Goal: Information Seeking & Learning: Learn about a topic

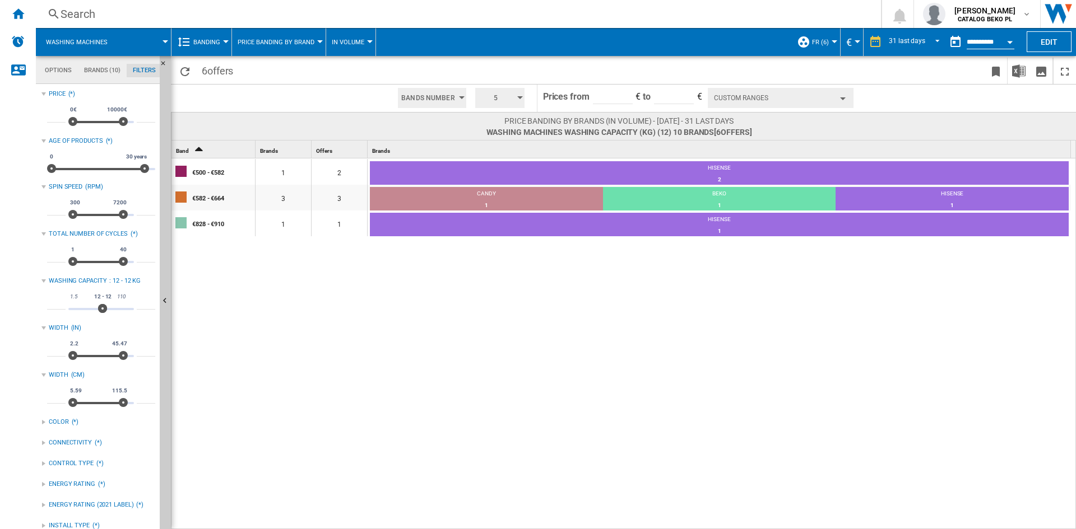
scroll to position [73, 0]
click at [215, 40] on span "Banding" at bounding box center [206, 42] width 27 height 7
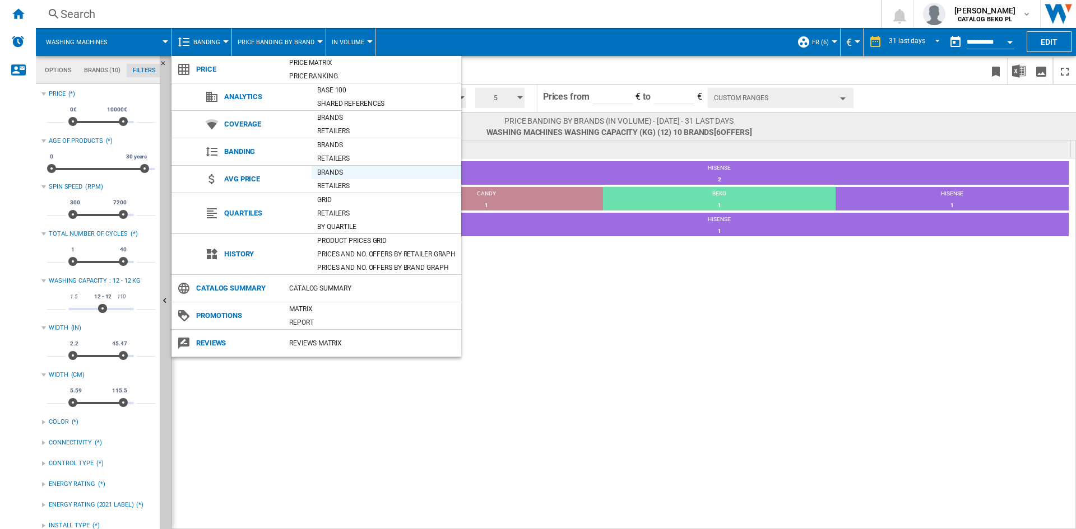
click at [347, 171] on div "Brands" at bounding box center [386, 172] width 150 height 11
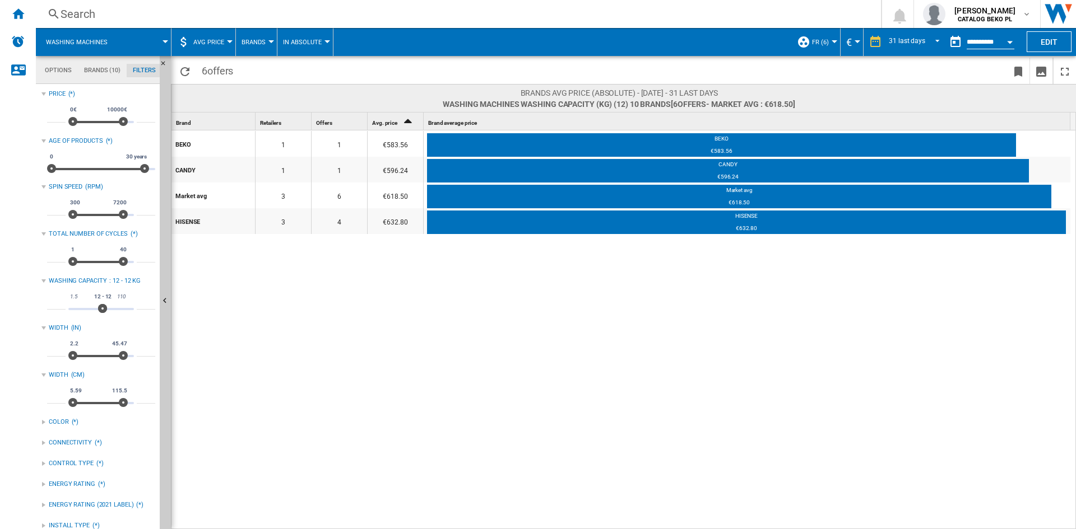
click at [464, 293] on div "BEKO 1 1 €583.56 BEKO €583.56 CANDY 1 1 €596.24 CANDY €596.24 Market avg 3 6 €6…" at bounding box center [623, 331] width 905 height 400
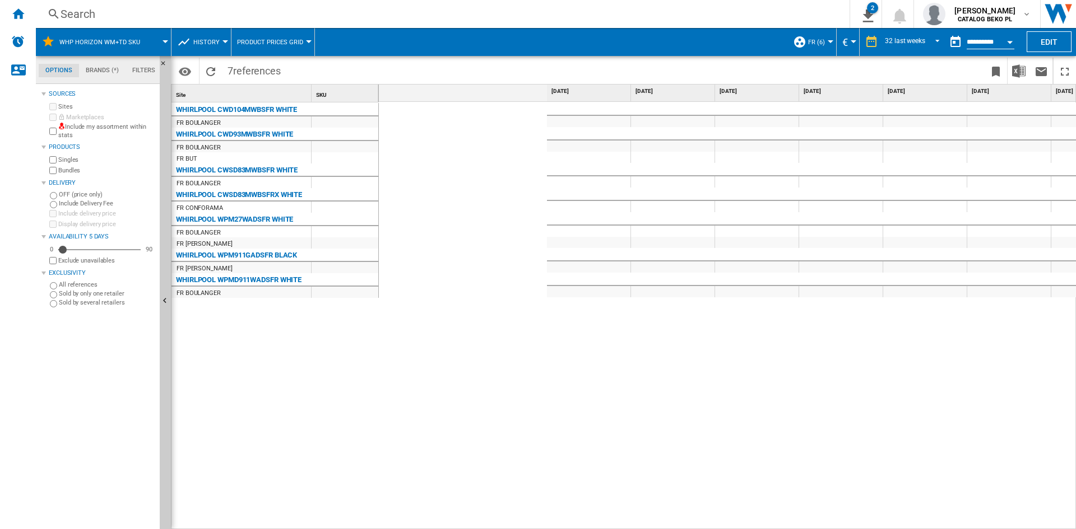
click at [591, 381] on div "€899 €899 €859 €899 €899 €899 €899 €899 €899 €899 €899 €549 €549 €549 €549 €549…" at bounding box center [727, 316] width 697 height 428
click at [593, 380] on div "€899 €899 €859 €899 €899 €549" at bounding box center [727, 316] width 697 height 428
click at [523, 352] on div "€899 €899 €859 €899 €899 €549" at bounding box center [727, 316] width 697 height 428
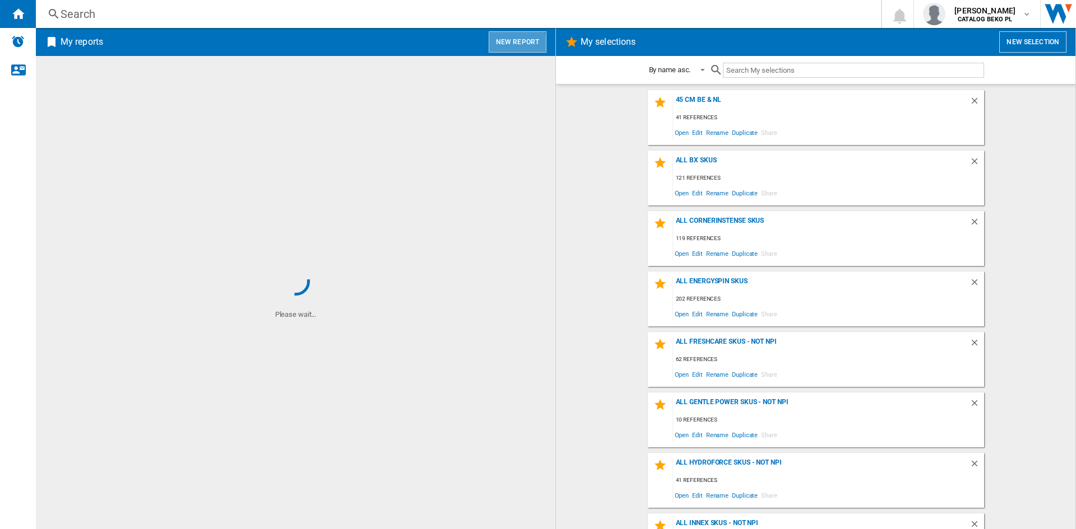
click at [500, 45] on button "New report" at bounding box center [518, 41] width 58 height 21
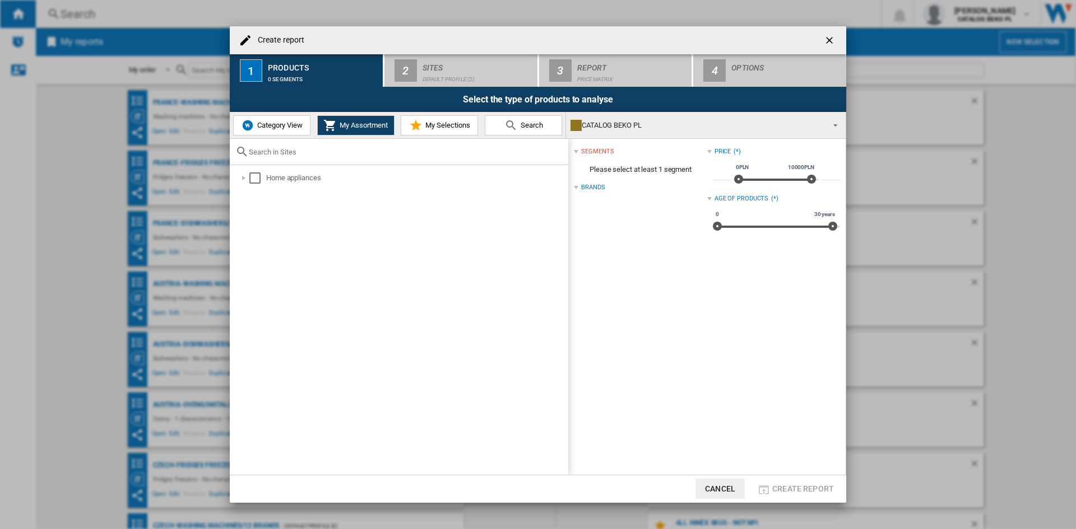
drag, startPoint x: 422, startPoint y: 129, endPoint x: 299, endPoint y: 124, distance: 123.4
click at [299, 124] on div "Category View My Assortment My Selections Search" at bounding box center [398, 125] width 336 height 26
click at [299, 124] on span "Category View" at bounding box center [278, 125] width 48 height 8
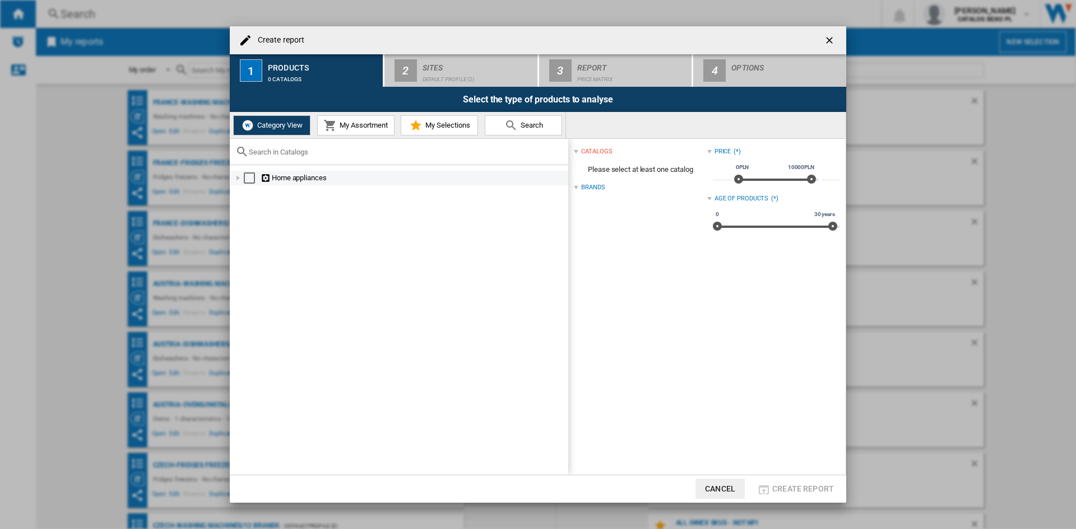
click at [236, 176] on div at bounding box center [237, 178] width 11 height 11
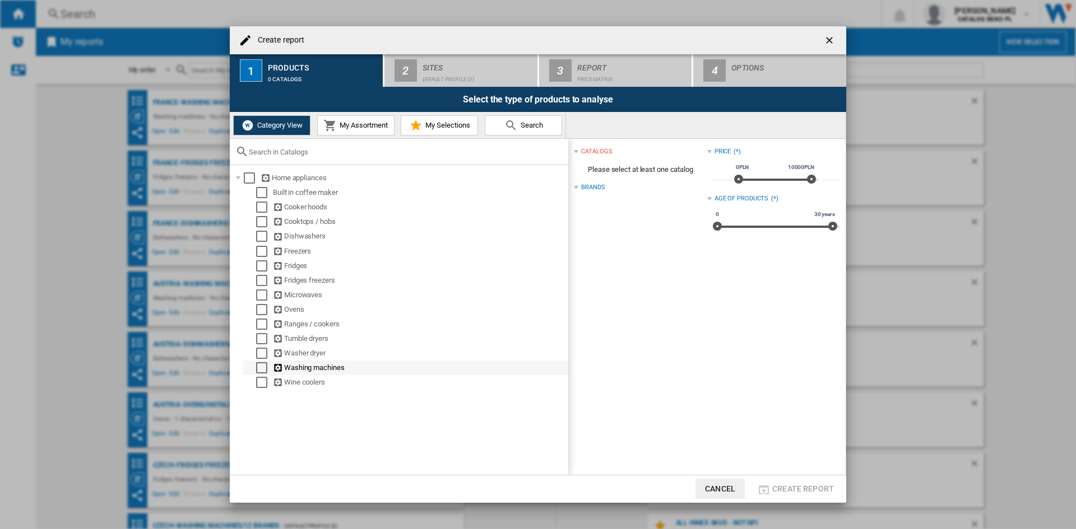
click at [254, 366] on div at bounding box center [250, 367] width 11 height 11
click at [258, 366] on div "Select" at bounding box center [261, 367] width 11 height 11
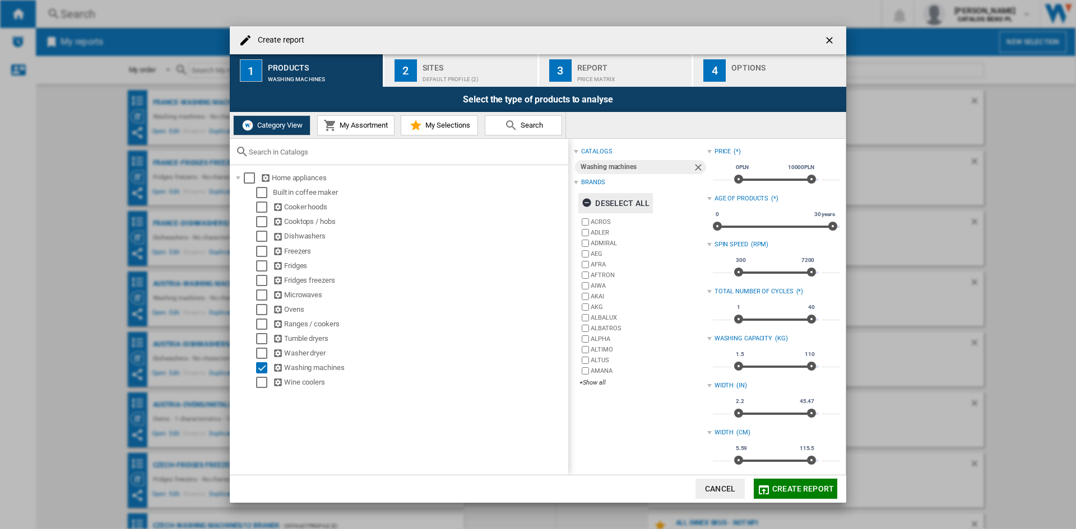
click at [622, 199] on div "Deselect all" at bounding box center [615, 203] width 68 height 20
click at [591, 381] on div "+Show all" at bounding box center [642, 383] width 127 height 8
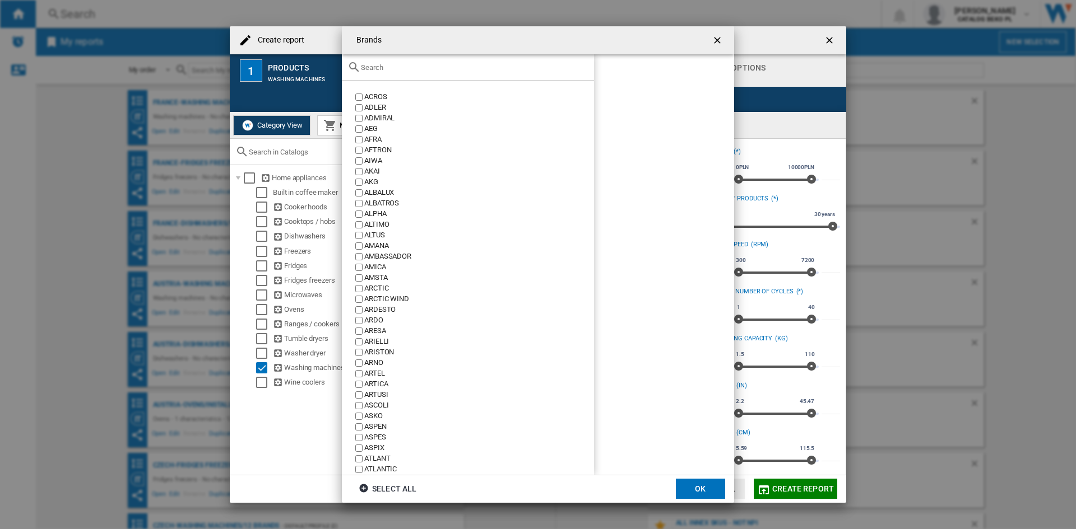
click at [490, 54] on md-toolbar "Brands" at bounding box center [538, 40] width 392 height 28
click at [491, 67] on input "text" at bounding box center [474, 67] width 227 height 8
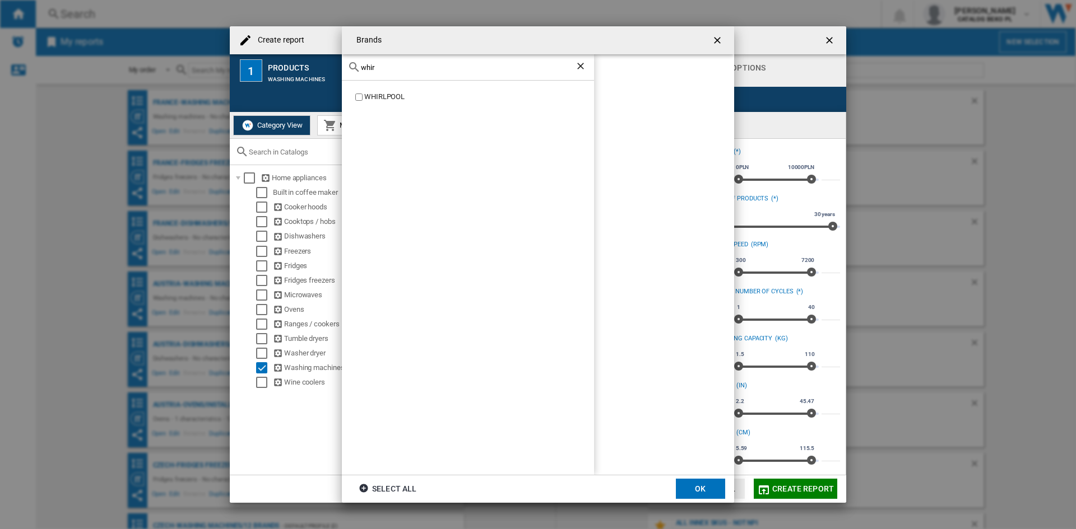
type input "whir"
click at [398, 91] on div "WHIRLPOOL" at bounding box center [468, 278] width 252 height 394
click at [394, 92] on div "WHIRLPOOL" at bounding box center [479, 97] width 230 height 11
click at [709, 486] on button "OK" at bounding box center [700, 489] width 49 height 20
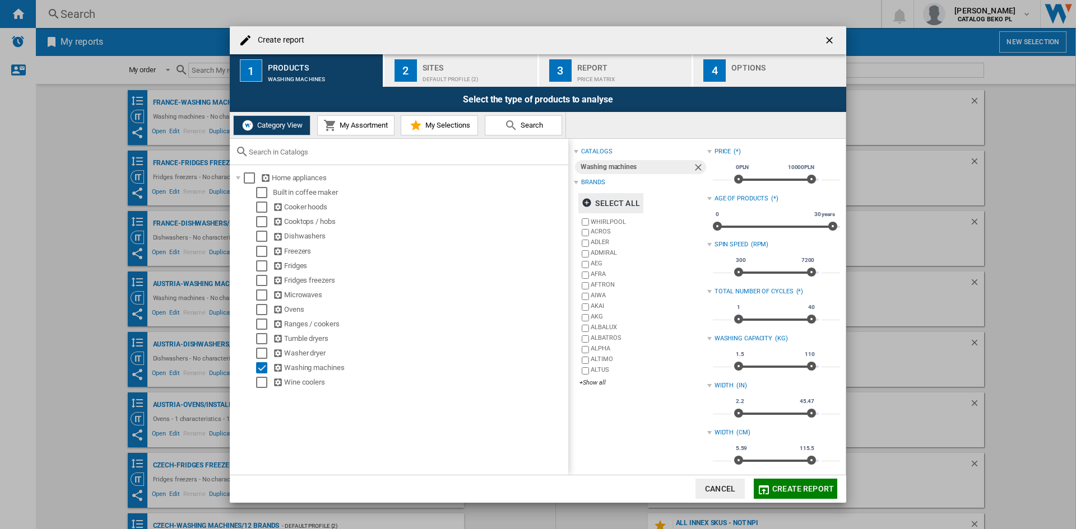
click at [717, 360] on input "***" at bounding box center [722, 361] width 18 height 11
type input "**"
click at [821, 362] on input "***" at bounding box center [830, 361] width 18 height 11
type input "**"
click at [505, 95] on div "Select the type of products to analyse" at bounding box center [538, 99] width 616 height 25
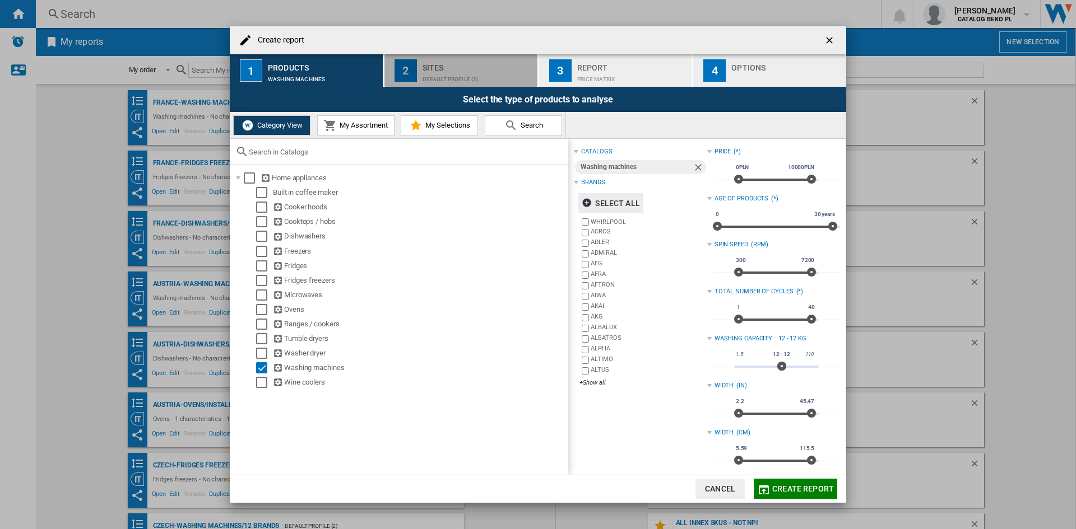
click at [501, 85] on button "2 Sites Default profile (2)" at bounding box center [461, 70] width 154 height 32
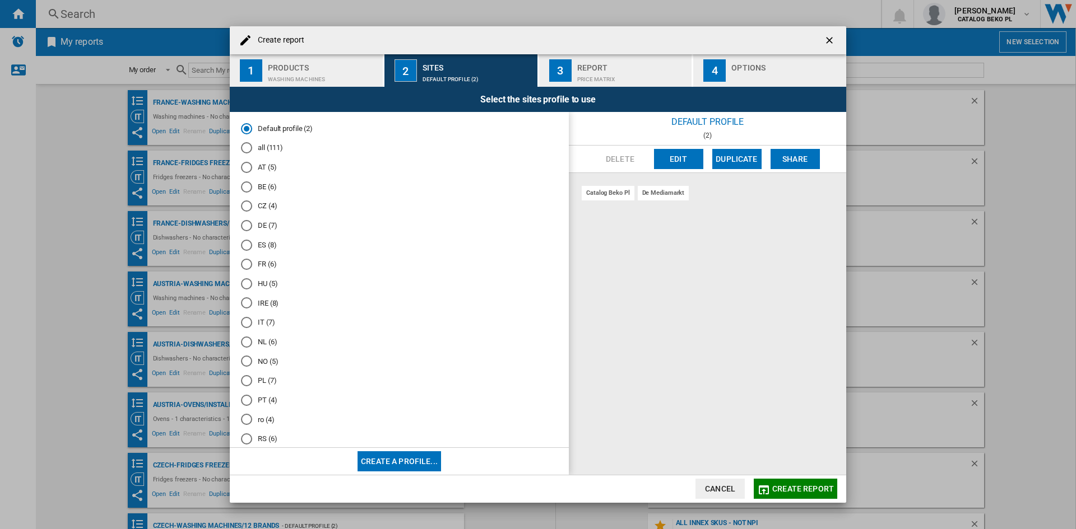
click at [268, 263] on md-radio-button "FR (6)" at bounding box center [399, 264] width 317 height 11
click at [732, 67] on div "Options" at bounding box center [786, 65] width 110 height 12
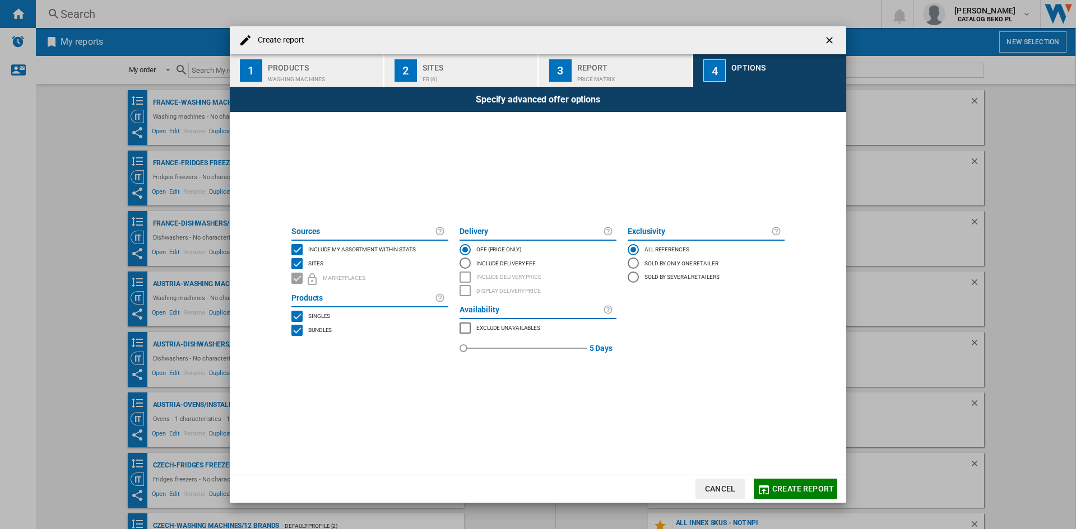
click at [379, 250] on span "Include my assortment within stats" at bounding box center [362, 249] width 108 height 8
click at [790, 490] on span "Create report" at bounding box center [803, 489] width 62 height 9
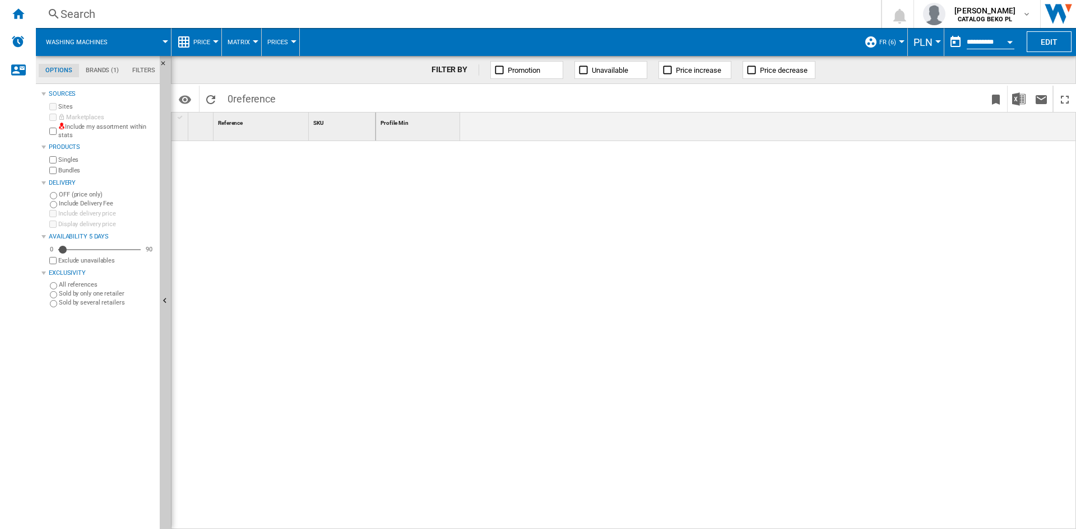
click at [667, 266] on div at bounding box center [726, 335] width 700 height 389
click at [206, 45] on span "Price" at bounding box center [201, 42] width 17 height 7
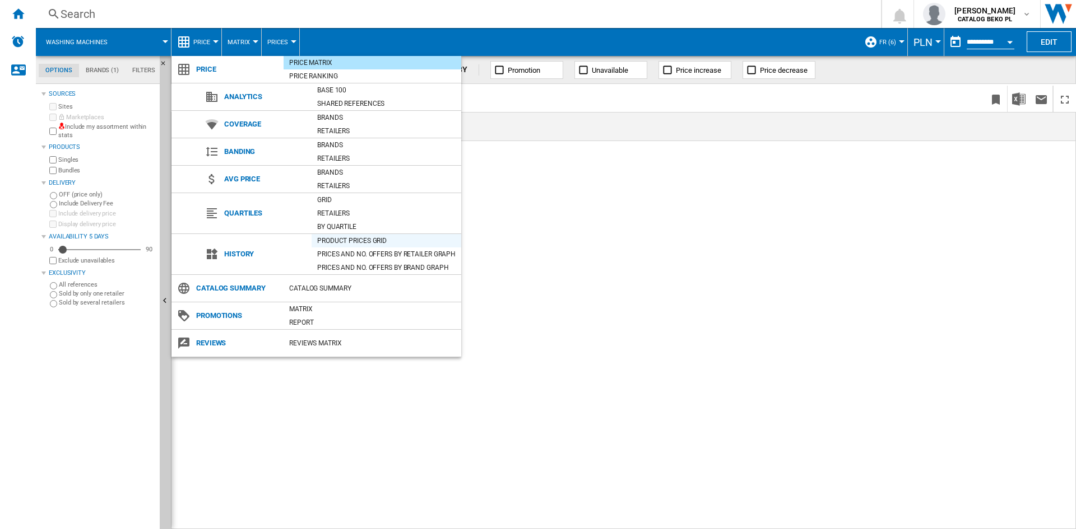
click at [361, 239] on div "Product prices grid" at bounding box center [386, 240] width 150 height 11
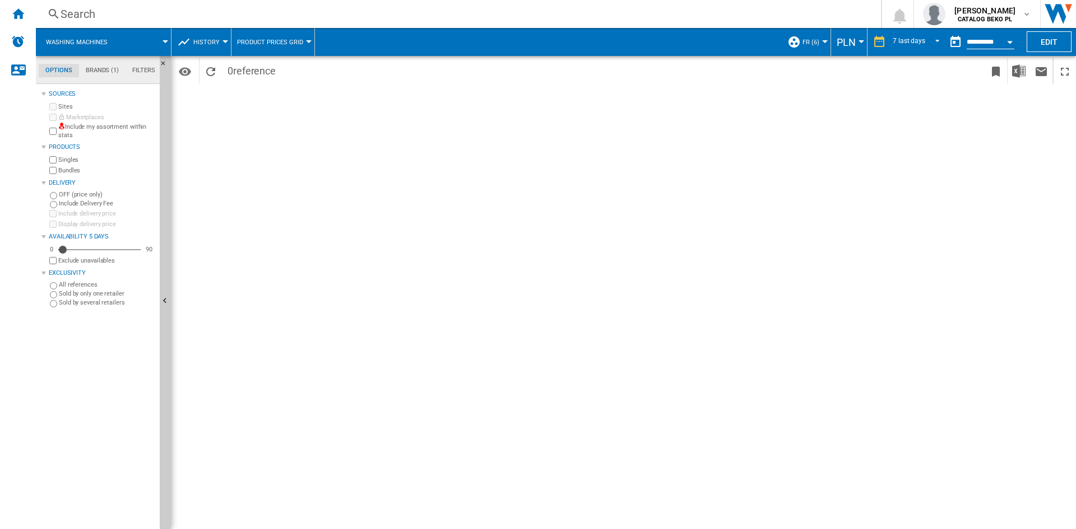
click at [888, 38] on div "7 last days 1 day 7 last days 14 last days 21 last days 28 last days 31 last da…" at bounding box center [915, 42] width 58 height 18
click at [919, 43] on div "7 last days" at bounding box center [908, 42] width 32 height 8
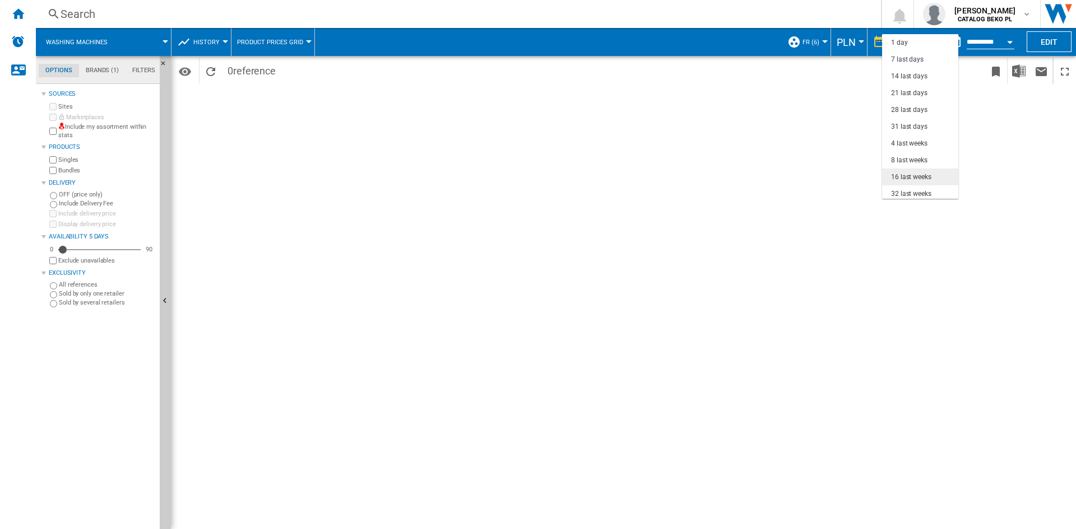
scroll to position [17, 0]
click at [915, 169] on md-option "32 last weeks" at bounding box center [920, 177] width 76 height 17
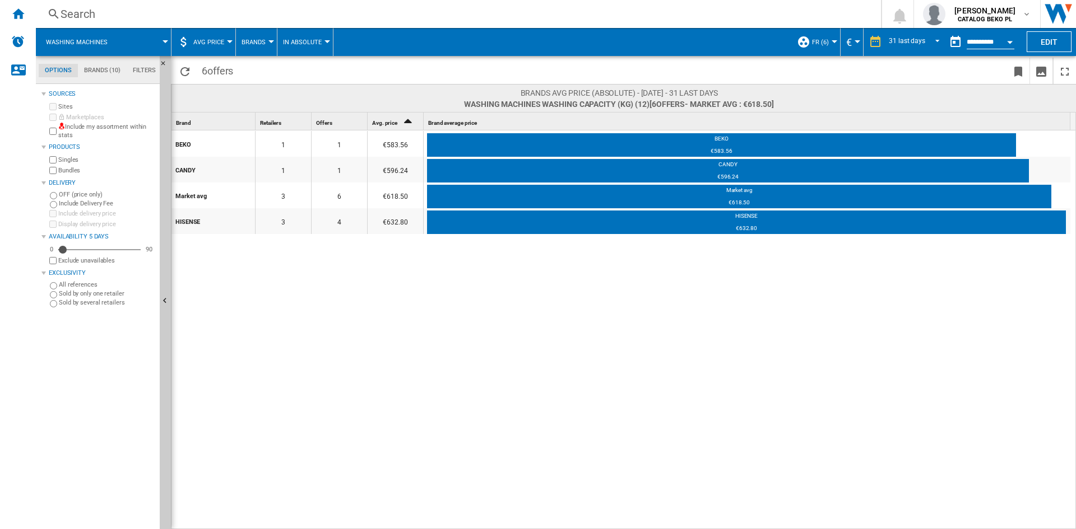
click at [511, 262] on div "BEKO 1 1 €583.56 BEKO €583.56 CANDY 1 1 €596.24 CANDY €596.24 Market avg 3 6 €6…" at bounding box center [623, 331] width 905 height 400
